Goal: Task Accomplishment & Management: Manage account settings

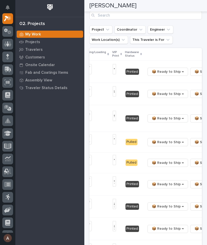
scroll to position [0, 160]
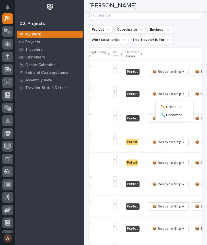
click at [177, 116] on span "🔩 Hardware" at bounding box center [171, 115] width 21 height 6
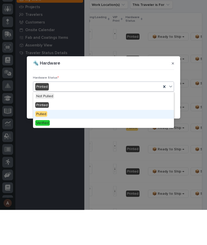
click at [69, 145] on div "Pulled" at bounding box center [103, 149] width 140 height 9
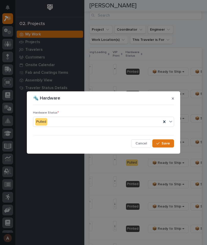
click at [169, 142] on span "Save" at bounding box center [165, 143] width 8 height 5
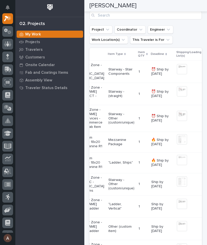
scroll to position [0, 71]
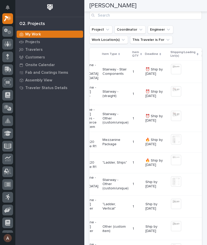
click at [202, 97] on img at bounding box center [203, 91] width 3 height 10
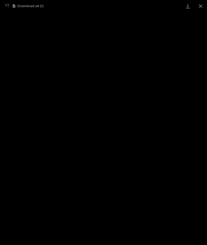
click at [187, 5] on link "Download" at bounding box center [187, 6] width 13 height 12
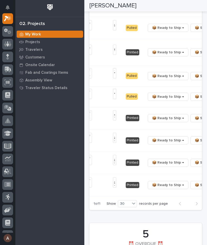
scroll to position [0, 160]
click at [181, 87] on span "🔩 Hardware" at bounding box center [171, 85] width 21 height 6
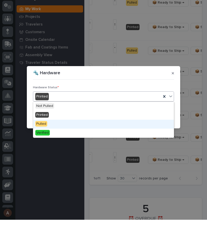
click at [74, 145] on div "Pulled" at bounding box center [103, 149] width 140 height 9
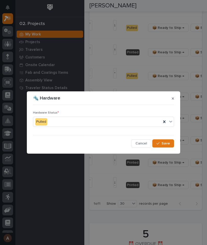
click at [166, 145] on span "Save" at bounding box center [165, 143] width 8 height 5
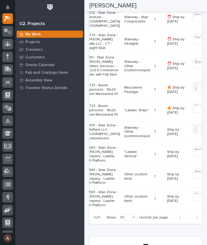
scroll to position [0, 51]
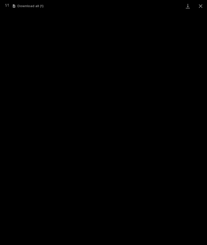
click at [186, 8] on link "Download" at bounding box center [187, 6] width 13 height 12
